Goal: Task Accomplishment & Management: Manage account settings

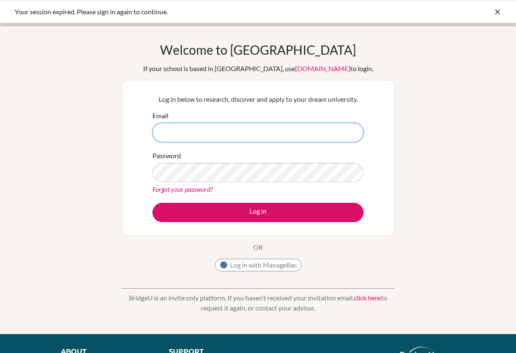
click at [199, 136] on input "Email" at bounding box center [258, 132] width 211 height 19
type input "[EMAIL_ADDRESS][DOMAIN_NAME]"
click at [258, 212] on button "Log in" at bounding box center [258, 212] width 211 height 19
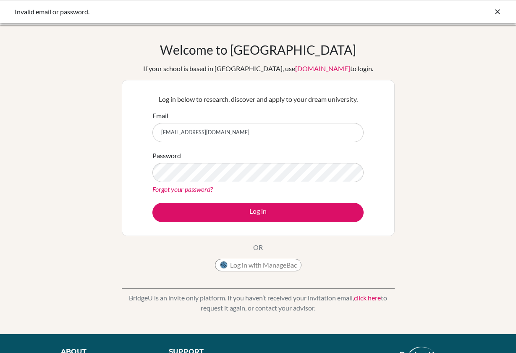
click at [184, 190] on link "Forgot your password?" at bounding box center [183, 189] width 61 height 8
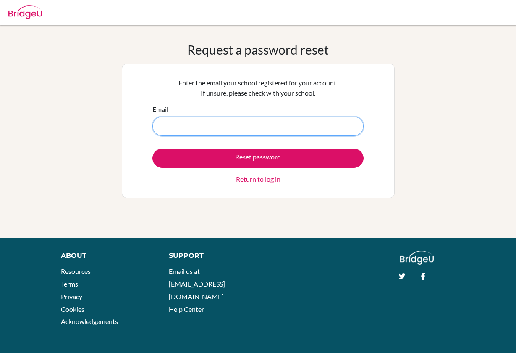
click at [198, 130] on input "Email" at bounding box center [258, 125] width 211 height 19
type input "2018"
type input "[EMAIL_ADDRESS][DOMAIN_NAME]"
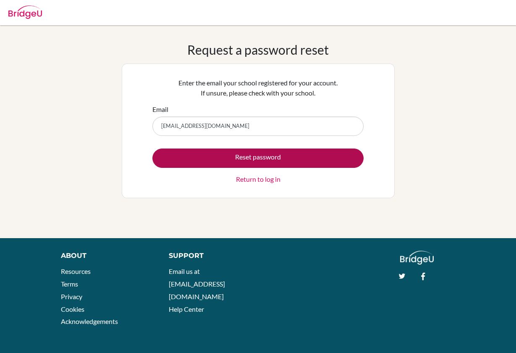
click at [205, 166] on button "Reset password" at bounding box center [258, 157] width 211 height 19
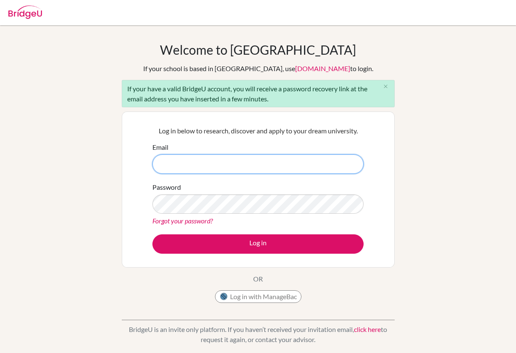
click at [205, 167] on input "Email" at bounding box center [258, 163] width 211 height 19
click at [225, 168] on input "Email" at bounding box center [258, 163] width 211 height 19
type input "[EMAIL_ADDRESS][DOMAIN_NAME]"
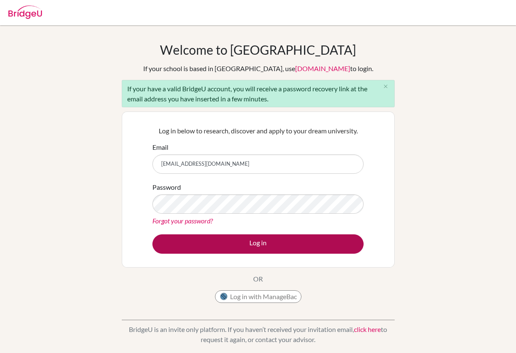
click at [207, 239] on button "Log in" at bounding box center [258, 243] width 211 height 19
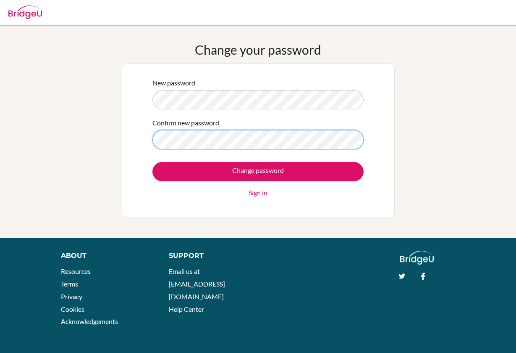
click at [258, 171] on input "Change password" at bounding box center [258, 171] width 211 height 19
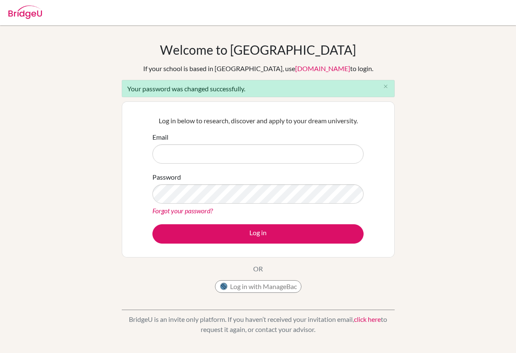
click at [445, 74] on div "Welcome to BridgeU If your school is based in China, use app.bridge-u.com.cn to…" at bounding box center [258, 190] width 516 height 296
drag, startPoint x: 445, startPoint y: 74, endPoint x: 513, endPoint y: 78, distance: 67.8
click at [513, 78] on div "Welcome to BridgeU If your school is based in China, use app.bridge-u.com.cn to…" at bounding box center [258, 190] width 516 height 296
click at [434, 48] on div "Welcome to BridgeU If your school is based in China, use app.bridge-u.com.cn to…" at bounding box center [258, 190] width 516 height 296
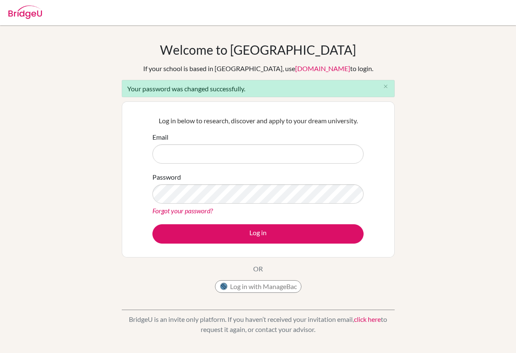
click at [164, 148] on input "Email" at bounding box center [258, 153] width 211 height 19
type input "[EMAIL_ADDRESS][DOMAIN_NAME]"
